Goal: Task Accomplishment & Management: Complete application form

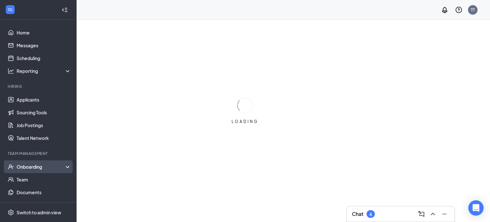
click at [39, 168] on div "Onboarding" at bounding box center [41, 166] width 49 height 6
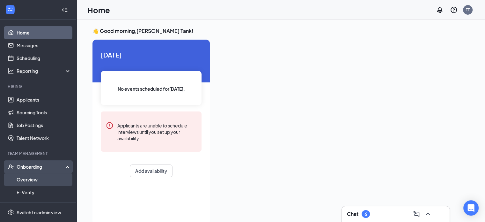
click at [35, 177] on link "Overview" at bounding box center [44, 179] width 55 height 13
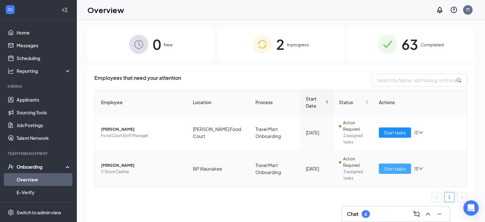
click at [402, 168] on span "Start tasks" at bounding box center [395, 168] width 22 height 7
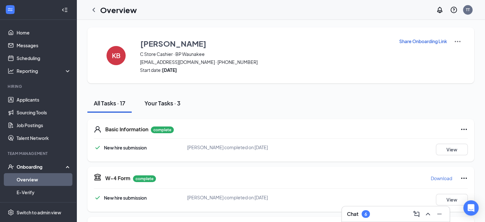
click at [167, 99] on div "Your Tasks · 3" at bounding box center [162, 103] width 36 height 8
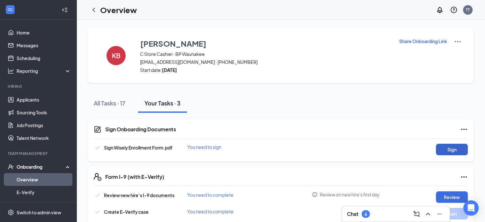
click at [446, 146] on button "Sign" at bounding box center [452, 148] width 32 height 11
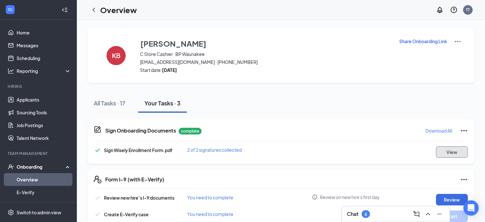
scroll to position [14, 0]
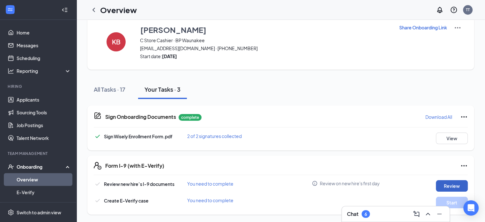
click at [450, 181] on button "Review" at bounding box center [452, 185] width 32 height 11
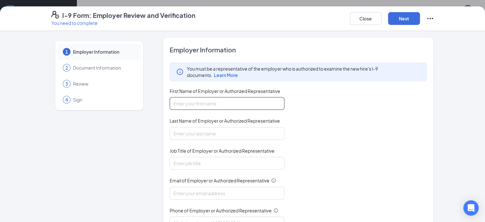
click at [185, 102] on input "First Name of Employer or Authorized Representative" at bounding box center [227, 103] width 115 height 13
type input "l"
type input "Larry"
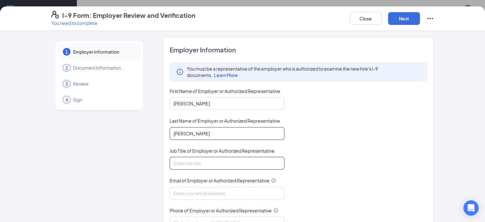
type input "Wilmot"
click at [173, 162] on input "Job Title of Employer or Authorized Representative" at bounding box center [227, 163] width 115 height 13
type input "Regional Supervisor"
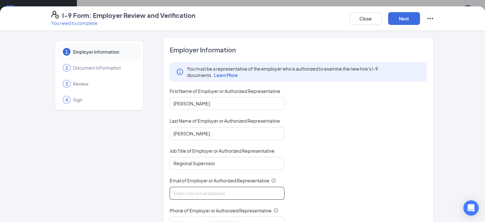
click at [170, 189] on input "Email of Employer or Authorized Representative" at bounding box center [227, 193] width 115 height 13
type input "ianw.travelmartinc@gmail.com"
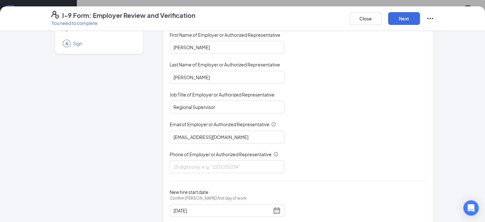
scroll to position [71, 0]
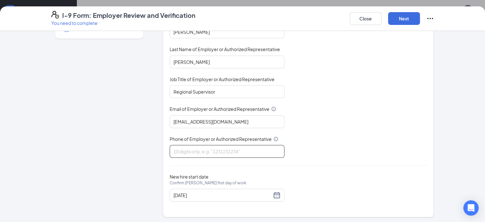
click at [194, 149] on input "Phone of Employer or Authorized Representative" at bounding box center [227, 151] width 115 height 13
type input "6082328599"
click at [420, 21] on button "Next" at bounding box center [404, 18] width 32 height 13
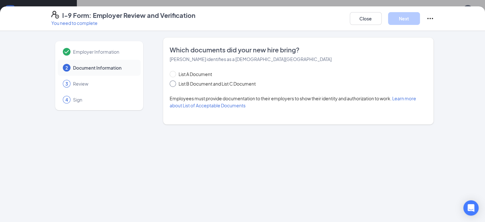
click at [170, 81] on input "List B Document and List C Document" at bounding box center [172, 82] width 4 height 4
radio input "true"
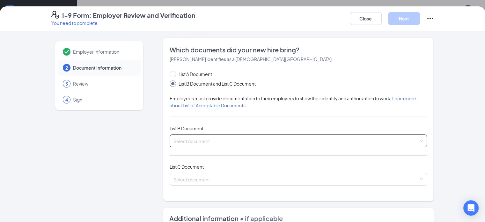
click at [175, 139] on input "search" at bounding box center [296, 140] width 246 height 10
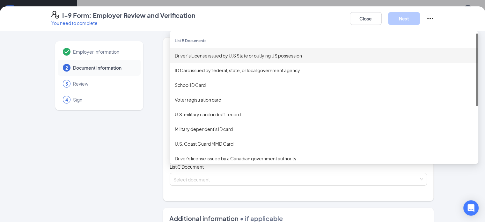
click at [179, 55] on div "Driver’s License issued by U.S State or outlying US possession" at bounding box center [324, 55] width 298 height 7
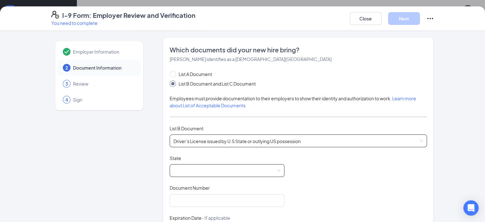
click at [189, 168] on span at bounding box center [226, 170] width 107 height 12
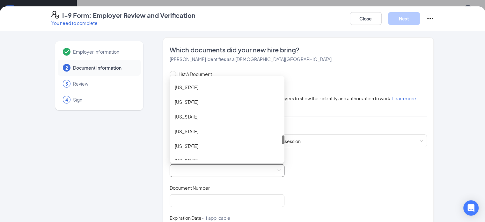
drag, startPoint x: 265, startPoint y: 83, endPoint x: 265, endPoint y: 140, distance: 57.1
click at [282, 140] on div at bounding box center [283, 139] width 3 height 9
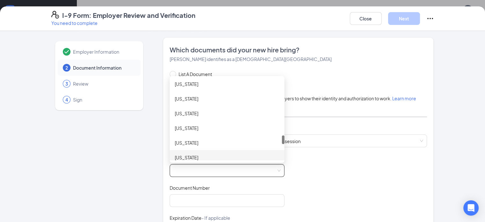
click at [282, 159] on div at bounding box center [283, 119] width 3 height 82
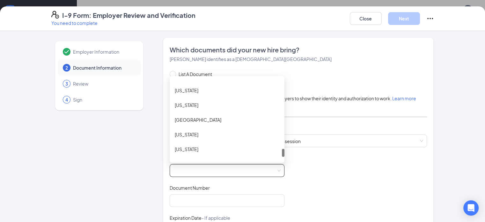
scroll to position [721, 0]
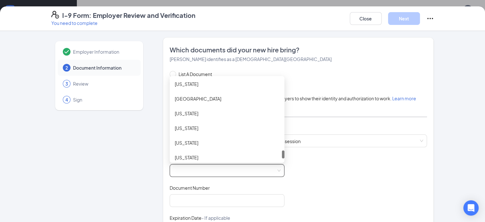
drag, startPoint x: 265, startPoint y: 140, endPoint x: 265, endPoint y: 155, distance: 15.3
click at [282, 155] on div at bounding box center [283, 154] width 3 height 8
click at [254, 155] on div "Wisconsin" at bounding box center [227, 157] width 105 height 7
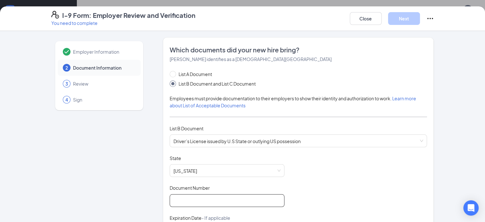
click at [170, 200] on input "Document Number" at bounding box center [227, 200] width 115 height 13
type input "B6305108712301"
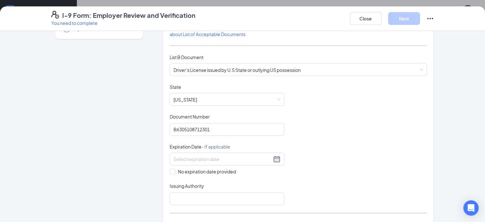
scroll to position [84, 0]
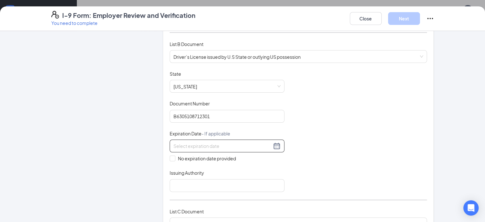
click at [203, 143] on input at bounding box center [222, 145] width 98 height 7
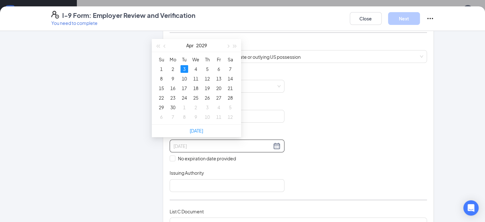
click at [184, 68] on div "3" at bounding box center [184, 69] width 8 height 8
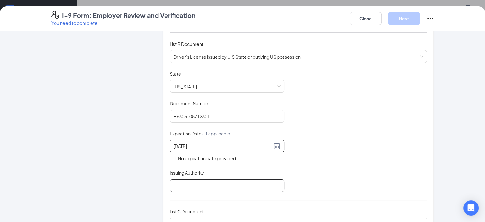
type input "04/03/2029"
click at [177, 180] on input "Issuing Authority" at bounding box center [227, 185] width 115 height 13
type input "State Of Wisconsin"
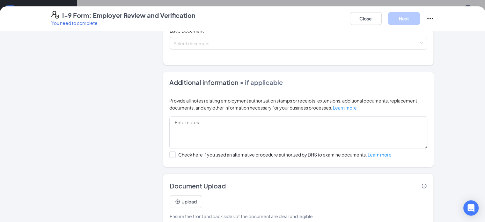
scroll to position [275, 0]
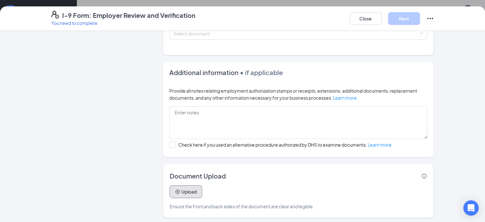
click at [170, 185] on button "Upload" at bounding box center [186, 191] width 33 height 13
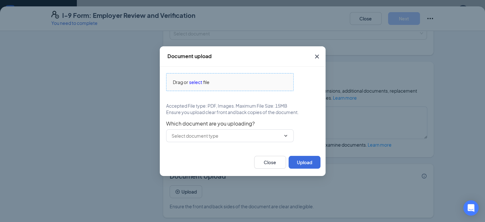
click at [194, 81] on span "select" at bounding box center [195, 81] width 13 height 7
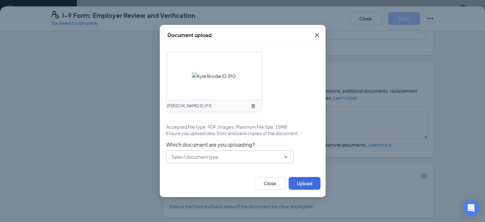
click at [225, 157] on input "text" at bounding box center [226, 156] width 109 height 7
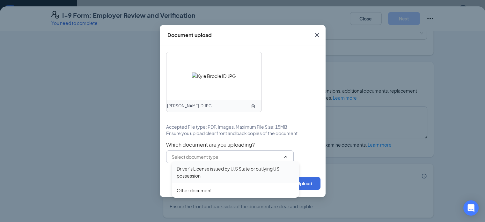
click at [214, 172] on div "Driver’s License issued by U.S State or outlying US possession" at bounding box center [235, 172] width 117 height 14
type input "Driver’s License issued by U.S State or outlying US possession"
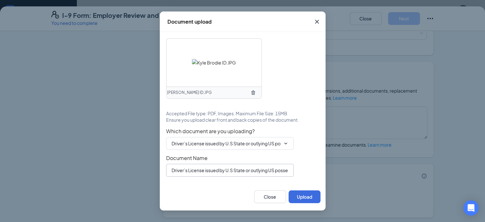
click at [288, 168] on input "Driver’s License issued by U.S State or outlying US possession" at bounding box center [230, 170] width 128 height 13
click at [281, 170] on input "Driver’s License issued by U.S State or outlying US possession" at bounding box center [230, 170] width 128 height 13
type input "D"
type input "Kyle Brodie ID"
click at [301, 195] on button "Upload" at bounding box center [305, 196] width 32 height 13
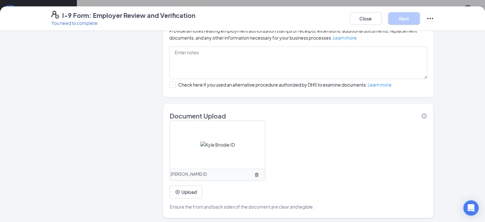
scroll to position [168, 0]
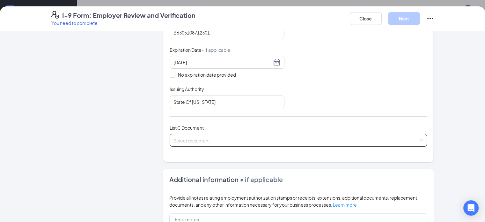
click at [419, 141] on input "search" at bounding box center [296, 139] width 246 height 10
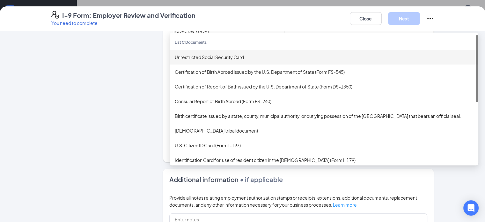
click at [212, 59] on div "Unrestricted Social Security Card" at bounding box center [324, 57] width 309 height 15
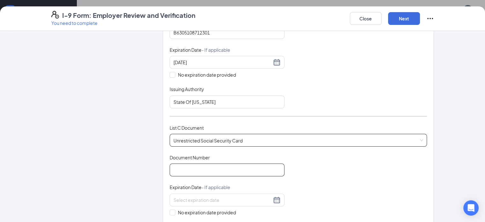
click at [193, 168] on input "Document Number" at bounding box center [227, 169] width 115 height 13
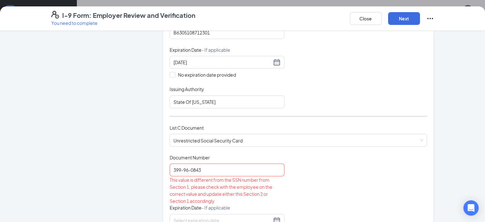
click at [259, 176] on div "This value is different from the SSN number from Section 1, please check with t…" at bounding box center [227, 190] width 115 height 28
drag, startPoint x: 256, startPoint y: 169, endPoint x: 87, endPoint y: 165, distance: 169.0
click at [87, 165] on div "Employer Information 2 Document Information 3 Review 4 Sign Which documents did…" at bounding box center [242, 187] width 383 height 634
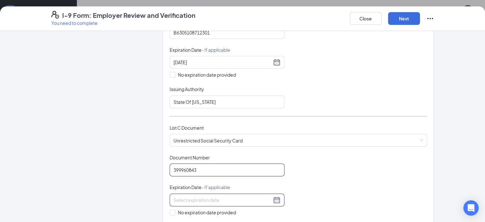
type input "399960843"
click at [173, 196] on input at bounding box center [222, 199] width 98 height 7
click at [170, 209] on input "No expiration date provided" at bounding box center [172, 211] width 4 height 4
checkbox input "true"
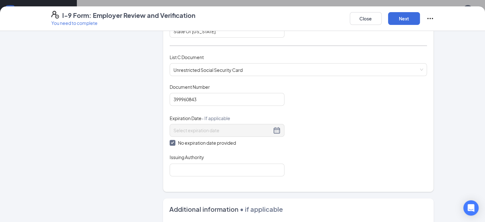
scroll to position [244, 0]
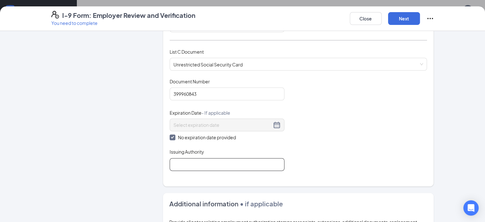
click at [235, 158] on input "Issuing Authority" at bounding box center [227, 164] width 115 height 13
type input "Social Security Administration"
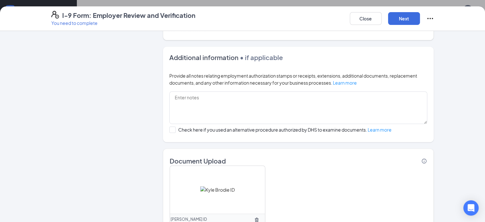
scroll to position [434, 0]
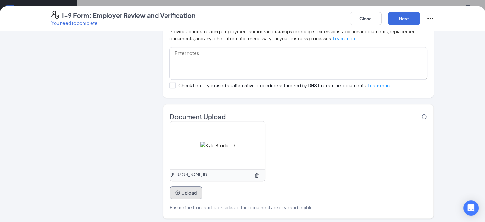
click at [170, 191] on button "Upload" at bounding box center [186, 192] width 33 height 13
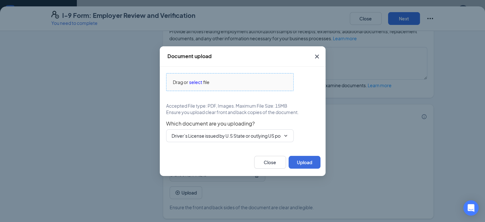
click at [198, 81] on span "select" at bounding box center [195, 81] width 13 height 7
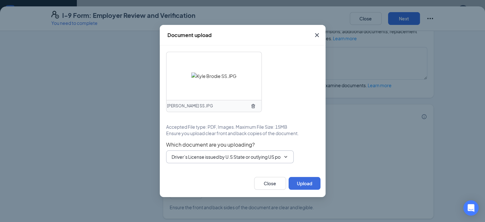
click at [278, 157] on input "Driver’s License issued by U.S State or outlying US possession" at bounding box center [226, 156] width 109 height 7
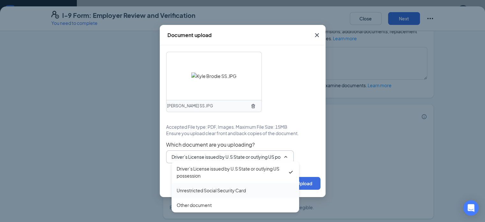
click at [209, 189] on div "Unrestricted Social Security Card" at bounding box center [211, 190] width 69 height 7
type input "Unrestricted Social Security Card"
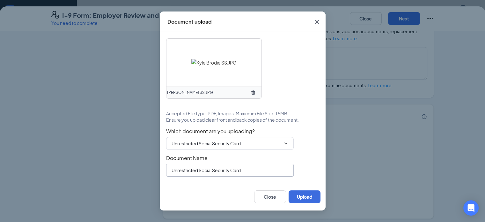
drag, startPoint x: 273, startPoint y: 170, endPoint x: 47, endPoint y: 179, distance: 226.2
click at [47, 179] on div "Document upload Kyle Brodie SS.JPG Accepted File type: PDF, Images. Maximum Fil…" at bounding box center [242, 111] width 485 height 222
type input "Kyle Brodie SS"
click at [300, 199] on button "Upload" at bounding box center [305, 196] width 32 height 13
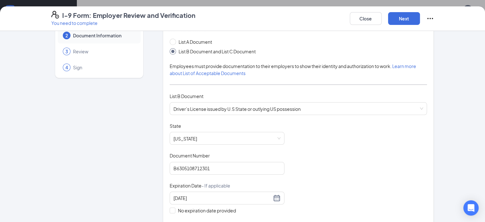
scroll to position [0, 0]
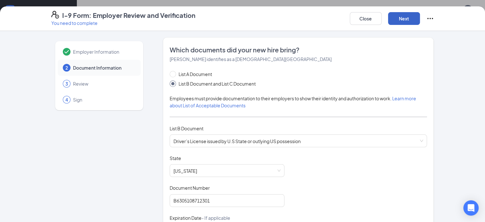
click at [420, 18] on button "Next" at bounding box center [404, 18] width 32 height 13
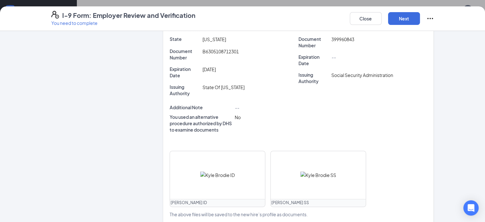
scroll to position [214, 0]
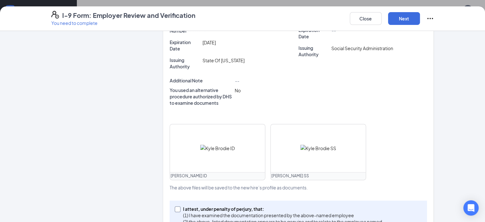
click at [175, 206] on input "I attest, under penalty of perjury, that: (1) I have examined the documentation…" at bounding box center [177, 208] width 4 height 4
checkbox input "true"
click at [420, 17] on button "Next" at bounding box center [404, 18] width 32 height 13
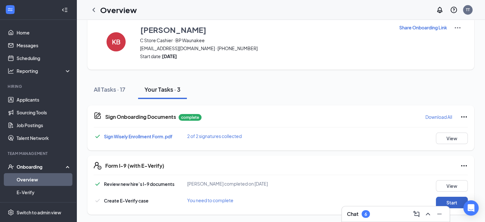
click at [453, 204] on button "Start" at bounding box center [452, 201] width 32 height 11
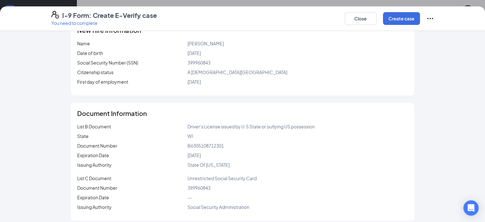
scroll to position [93, 0]
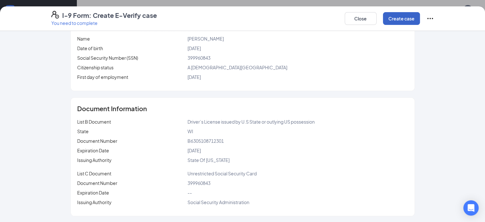
click at [420, 18] on button "Create case" at bounding box center [401, 18] width 37 height 13
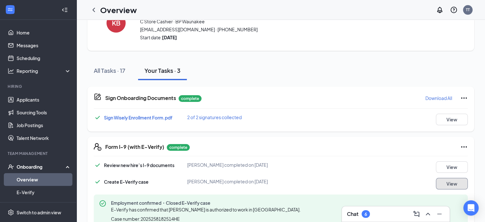
scroll to position [51, 0]
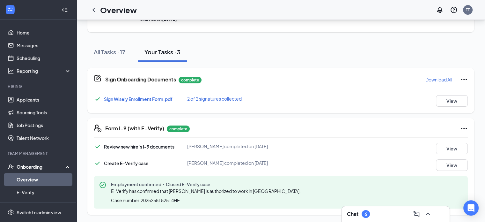
click at [31, 166] on div "Onboarding" at bounding box center [41, 166] width 49 height 6
click at [33, 179] on link "Team" at bounding box center [44, 179] width 55 height 13
